Goal: Find specific page/section

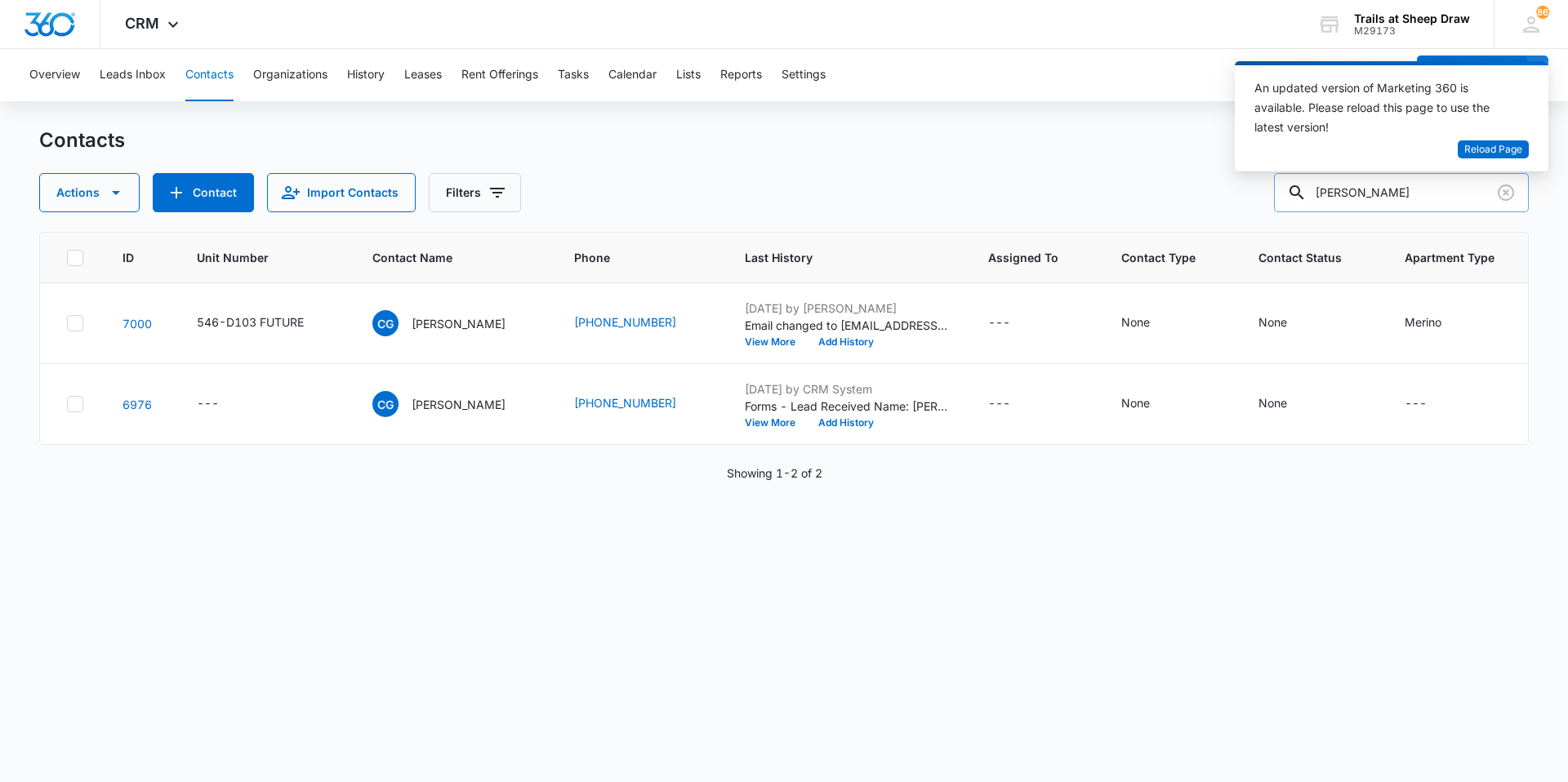
click at [1394, 183] on div "An updated version of Marketing 360 is available. Please reload this page to us…" at bounding box center [1391, 123] width 314 height 123
click at [1394, 190] on input "gentry" at bounding box center [1401, 193] width 255 height 40
type input "[PERSON_NAME]"
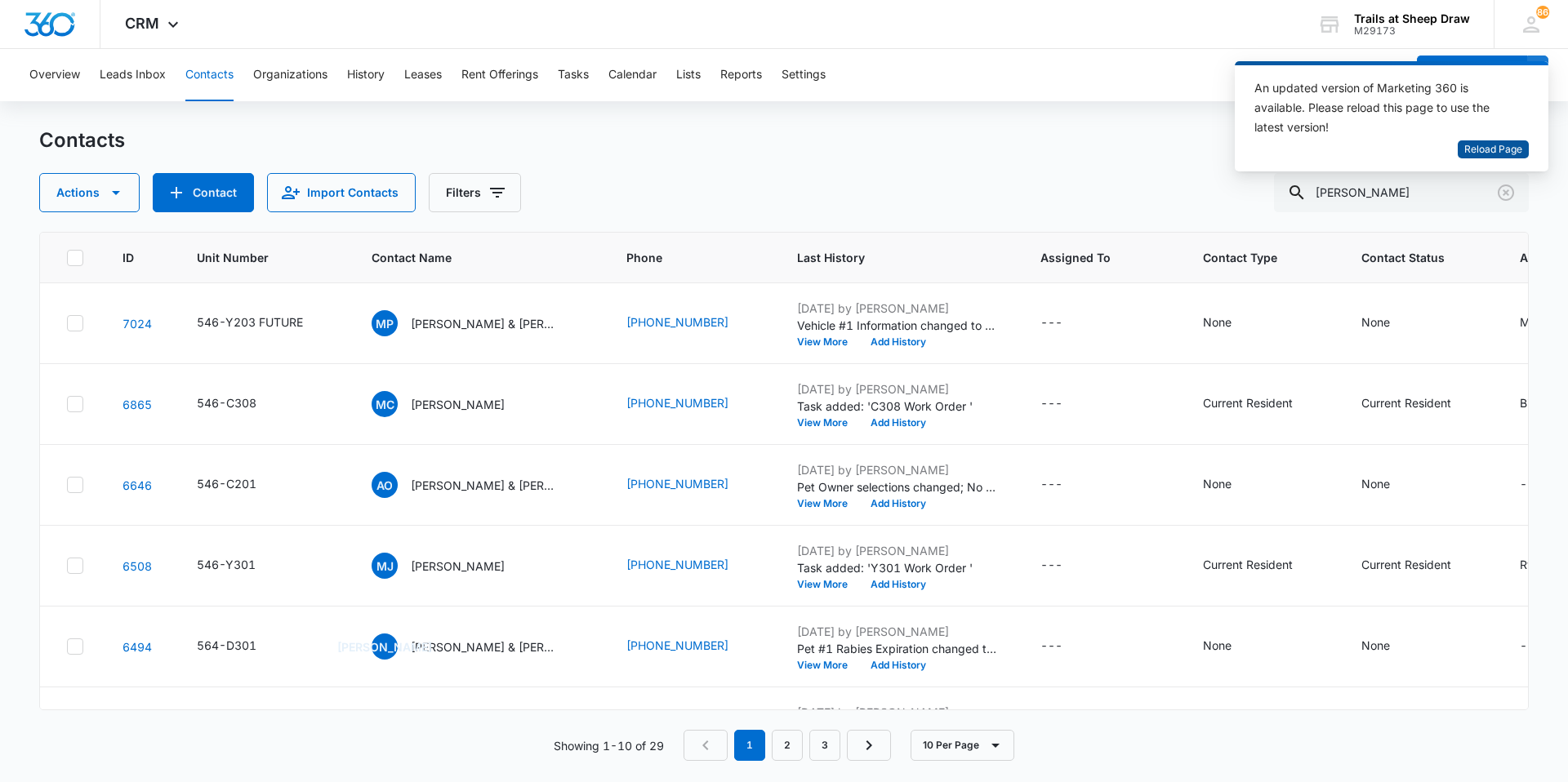
click at [1476, 150] on span "Reload Page" at bounding box center [1492, 150] width 58 height 15
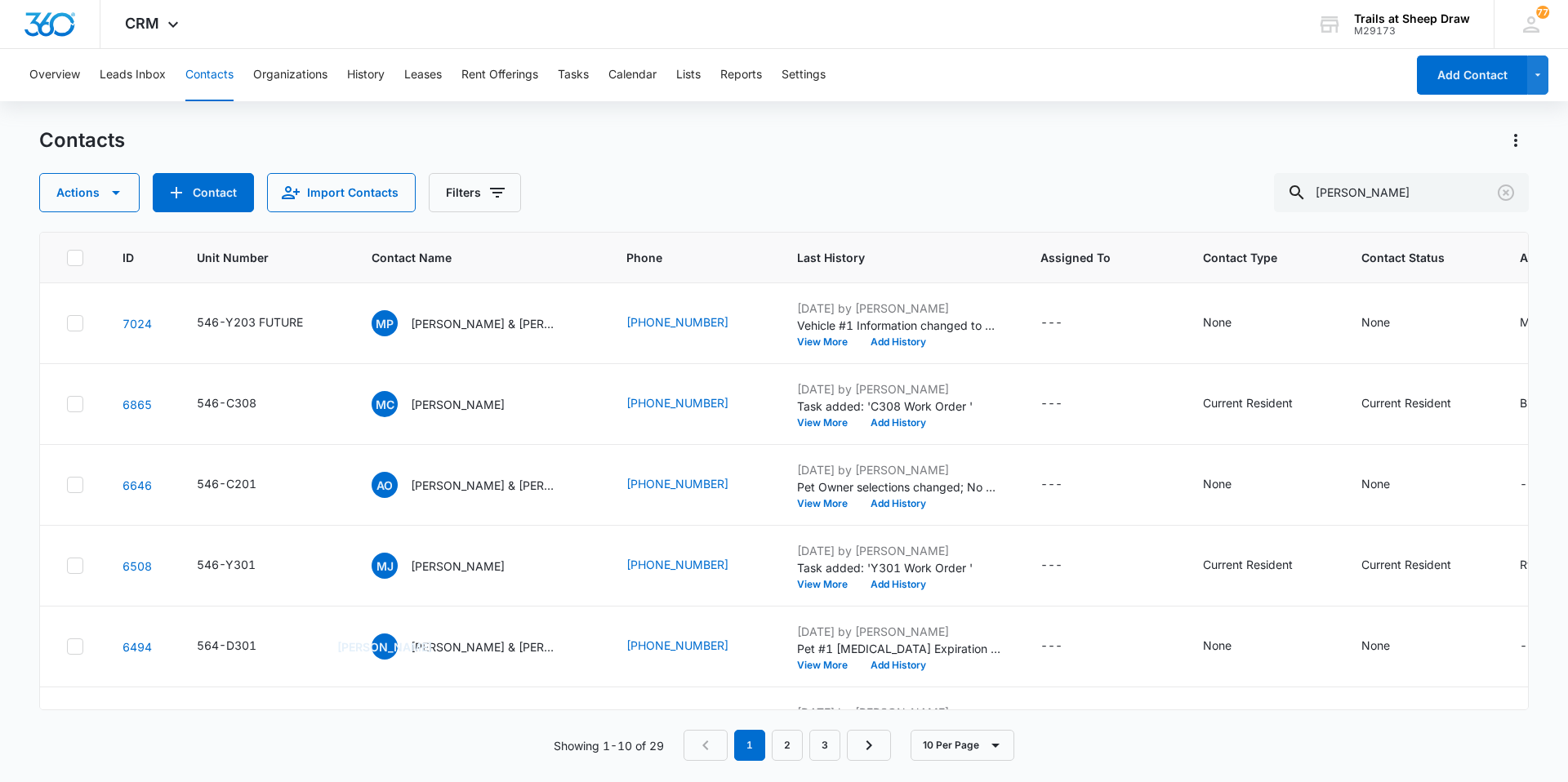
click at [1321, 90] on div "Overview Leads Inbox Contacts Organizations History Leases Rent Offerings Tasks…" at bounding box center [712, 75] width 1385 height 52
click at [444, 581] on td "[PERSON_NAME]" at bounding box center [479, 567] width 255 height 81
click at [447, 567] on p "[PERSON_NAME]" at bounding box center [458, 567] width 94 height 17
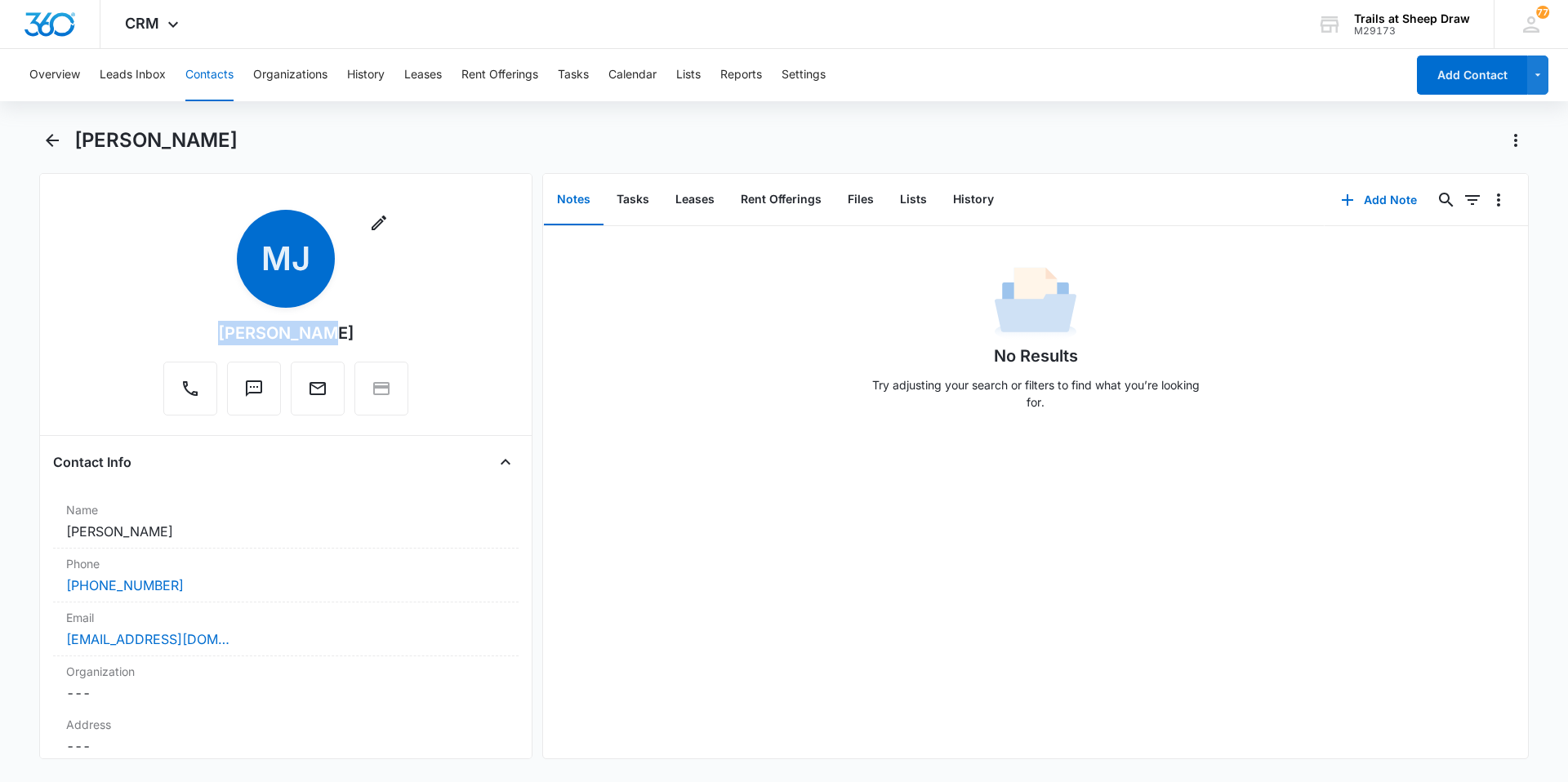
drag, startPoint x: 336, startPoint y: 324, endPoint x: 228, endPoint y: 332, distance: 108.3
click at [228, 332] on div "Remove [PERSON_NAME]" at bounding box center [285, 312] width 245 height 205
copy div "[PERSON_NAME]"
click at [204, 76] on button "Contacts" at bounding box center [209, 75] width 48 height 52
